Goal: Information Seeking & Learning: Check status

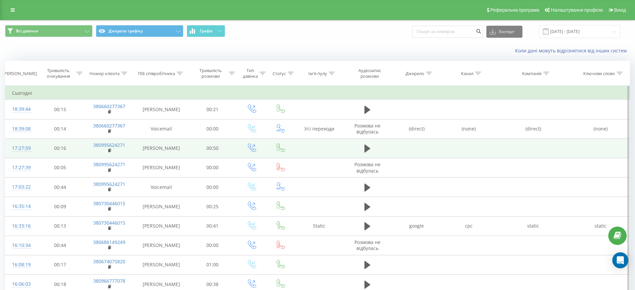
click at [363, 142] on td at bounding box center [367, 148] width 46 height 19
click at [364, 145] on icon at bounding box center [367, 148] width 6 height 9
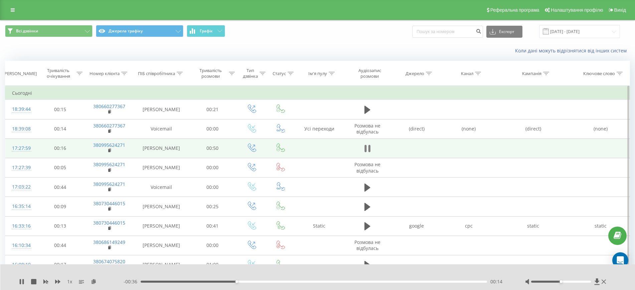
click at [370, 146] on icon at bounding box center [369, 148] width 2 height 7
click at [9, 10] on link at bounding box center [13, 9] width 12 height 9
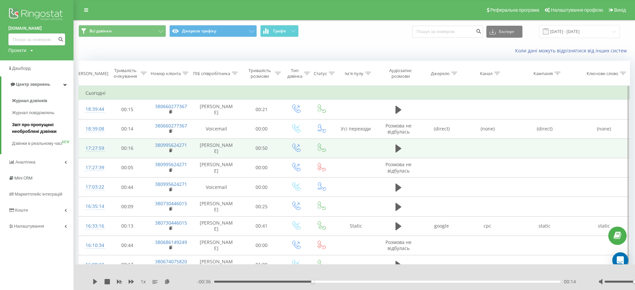
click at [44, 124] on span "Звіт про пропущені необроблені дзвінки" at bounding box center [41, 128] width 58 height 13
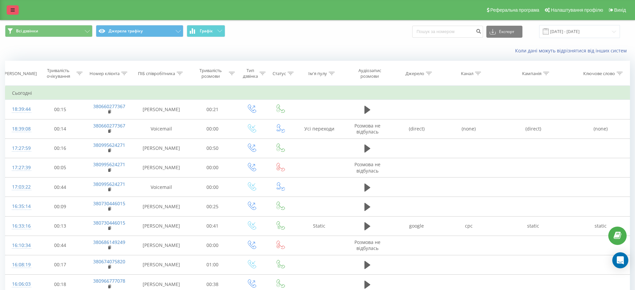
click at [8, 7] on link at bounding box center [13, 9] width 12 height 9
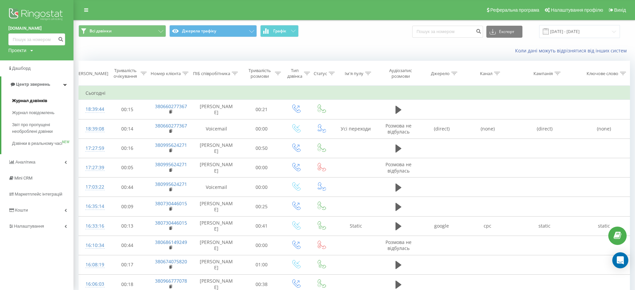
click at [28, 104] on span "Журнал дзвінків" at bounding box center [29, 101] width 35 height 7
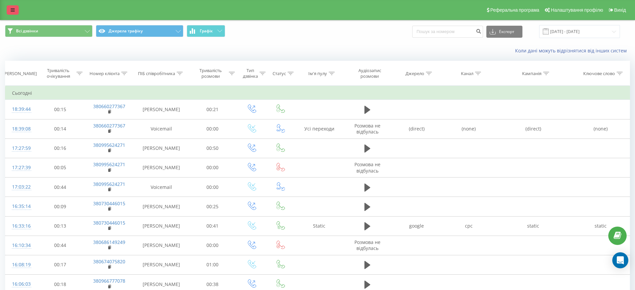
click at [7, 10] on link at bounding box center [13, 9] width 12 height 9
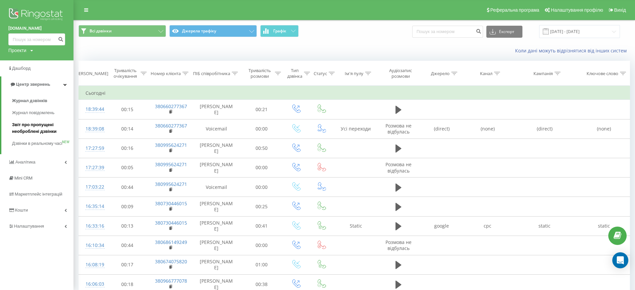
click at [45, 130] on span "Звіт про пропущені необроблені дзвінки" at bounding box center [41, 128] width 58 height 13
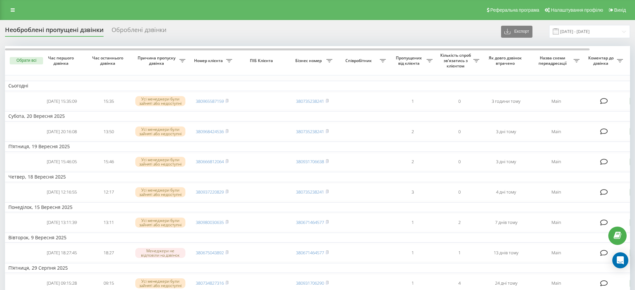
click at [133, 29] on div "Оброблені дзвінки" at bounding box center [139, 31] width 55 height 10
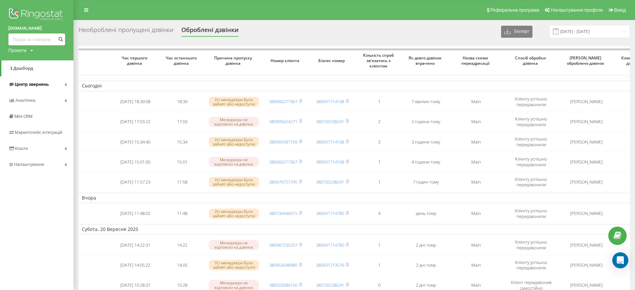
click at [45, 85] on span "Центр звернень" at bounding box center [32, 84] width 34 height 5
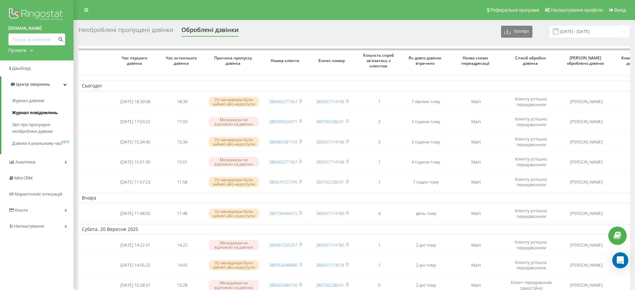
click at [36, 115] on span "Журнал повідомлень" at bounding box center [35, 113] width 46 height 7
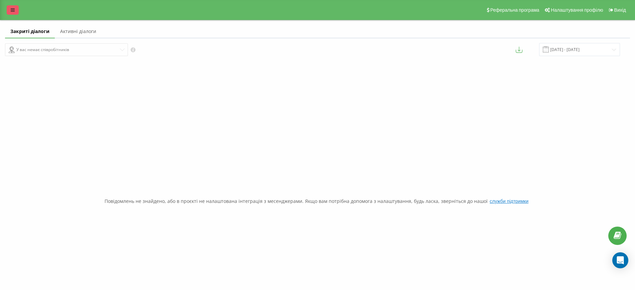
click at [18, 10] on link at bounding box center [13, 9] width 12 height 9
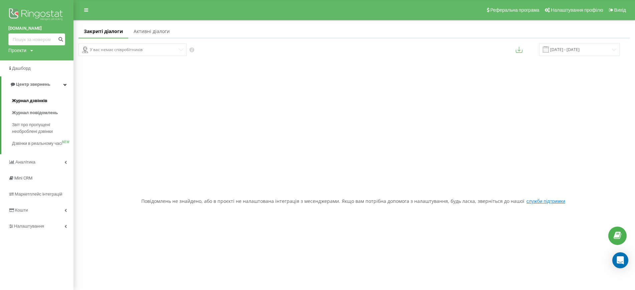
click at [38, 104] on span "Журнал дзвінків" at bounding box center [29, 101] width 35 height 7
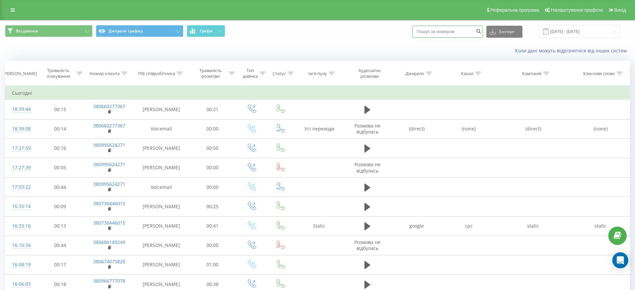
click at [428, 28] on input at bounding box center [447, 32] width 71 height 12
paste input "003555050966"
drag, startPoint x: 465, startPoint y: 31, endPoint x: 402, endPoint y: 36, distance: 63.0
click at [402, 36] on div "Всі дзвінки Джерела трафіку Графік 003555050966 Експорт .csv .xls .xlsx 22.08.2…" at bounding box center [317, 31] width 625 height 13
paste input "660277367"
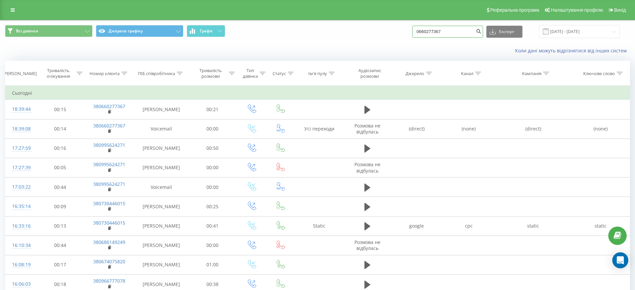
type input "0660277367"
